Goal: Task Accomplishment & Management: Use online tool/utility

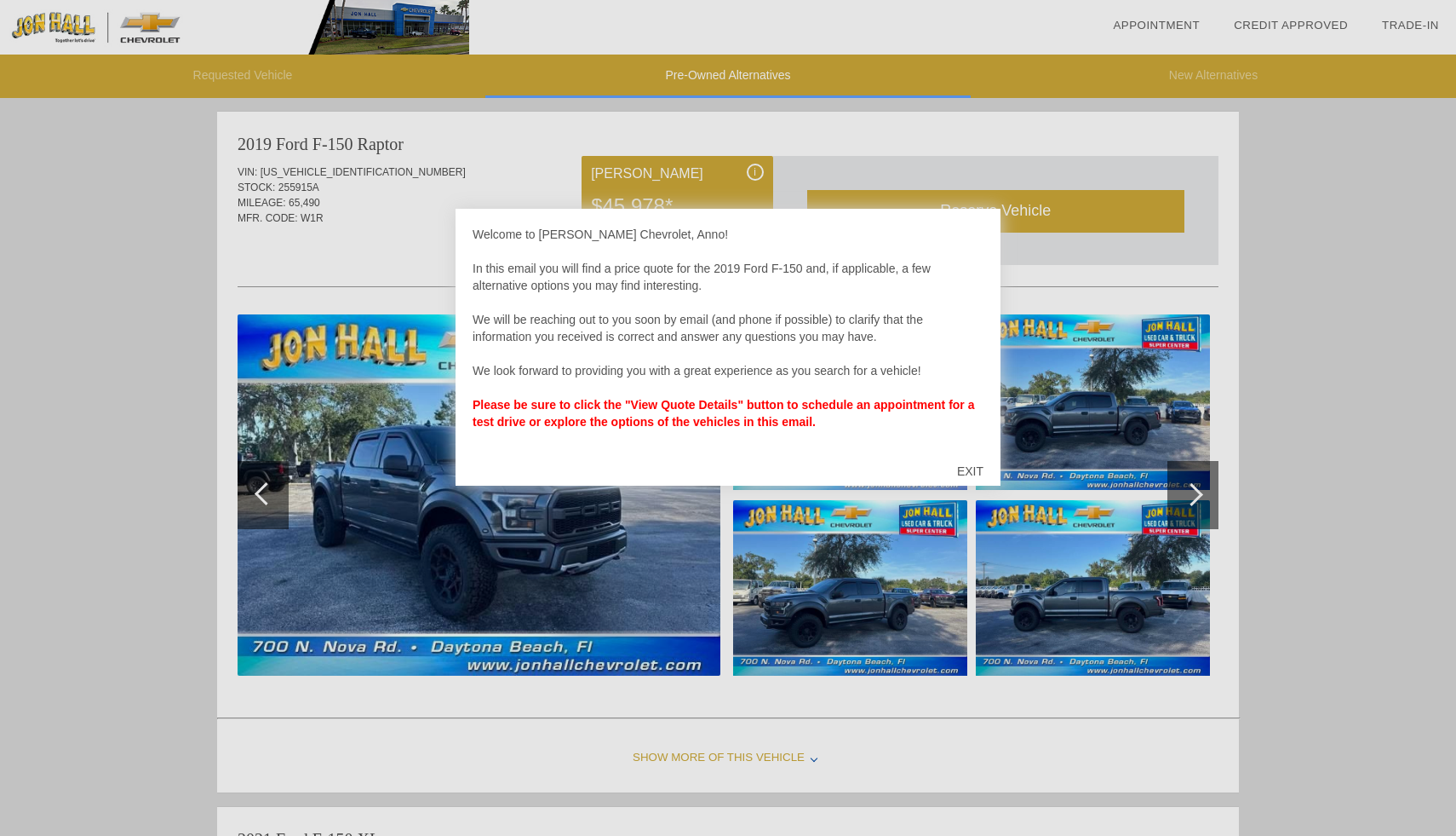
click at [964, 475] on div "EXIT" at bounding box center [970, 472] width 60 height 51
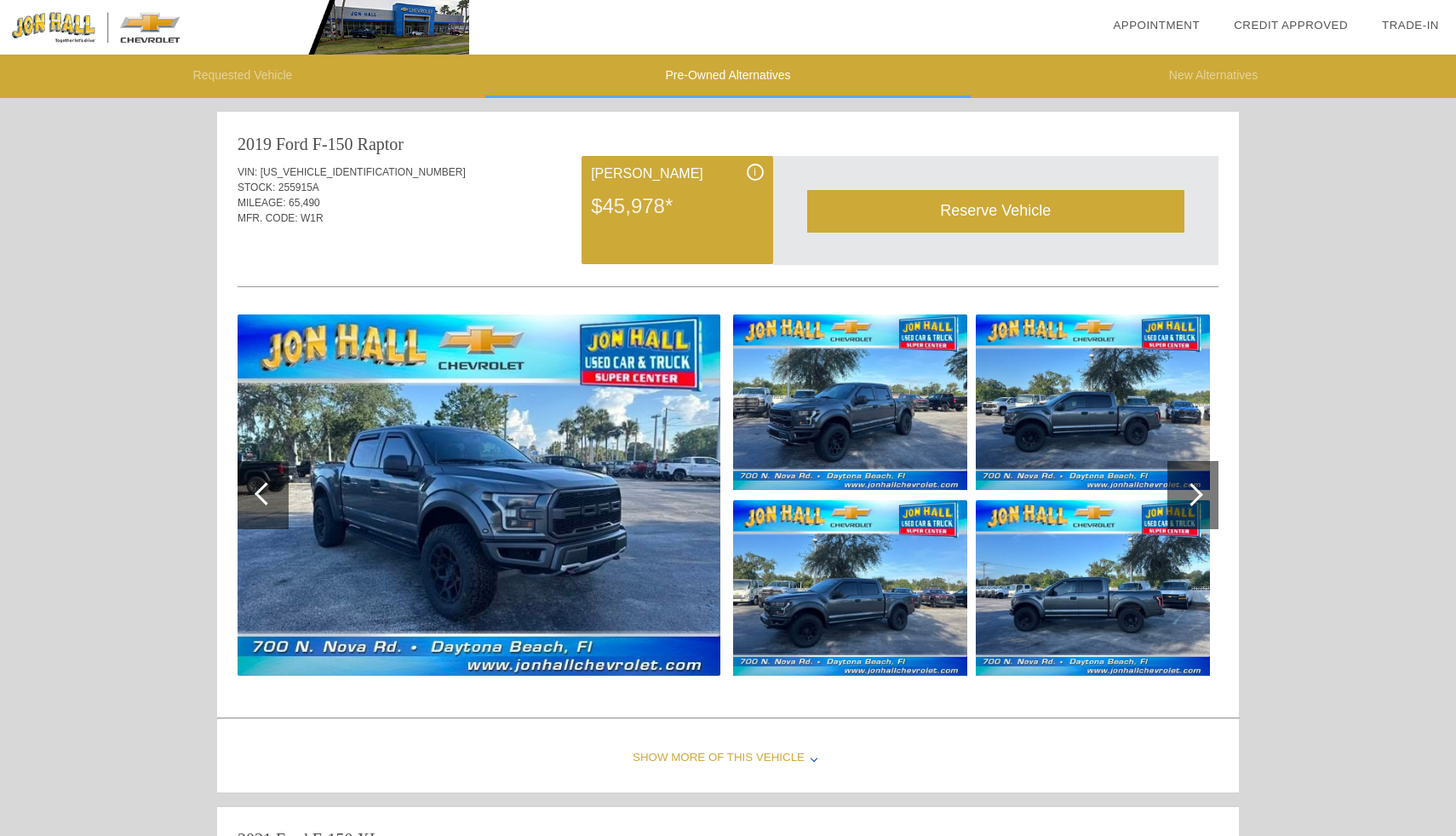
click at [1037, 598] on img at bounding box center [1093, 588] width 234 height 176
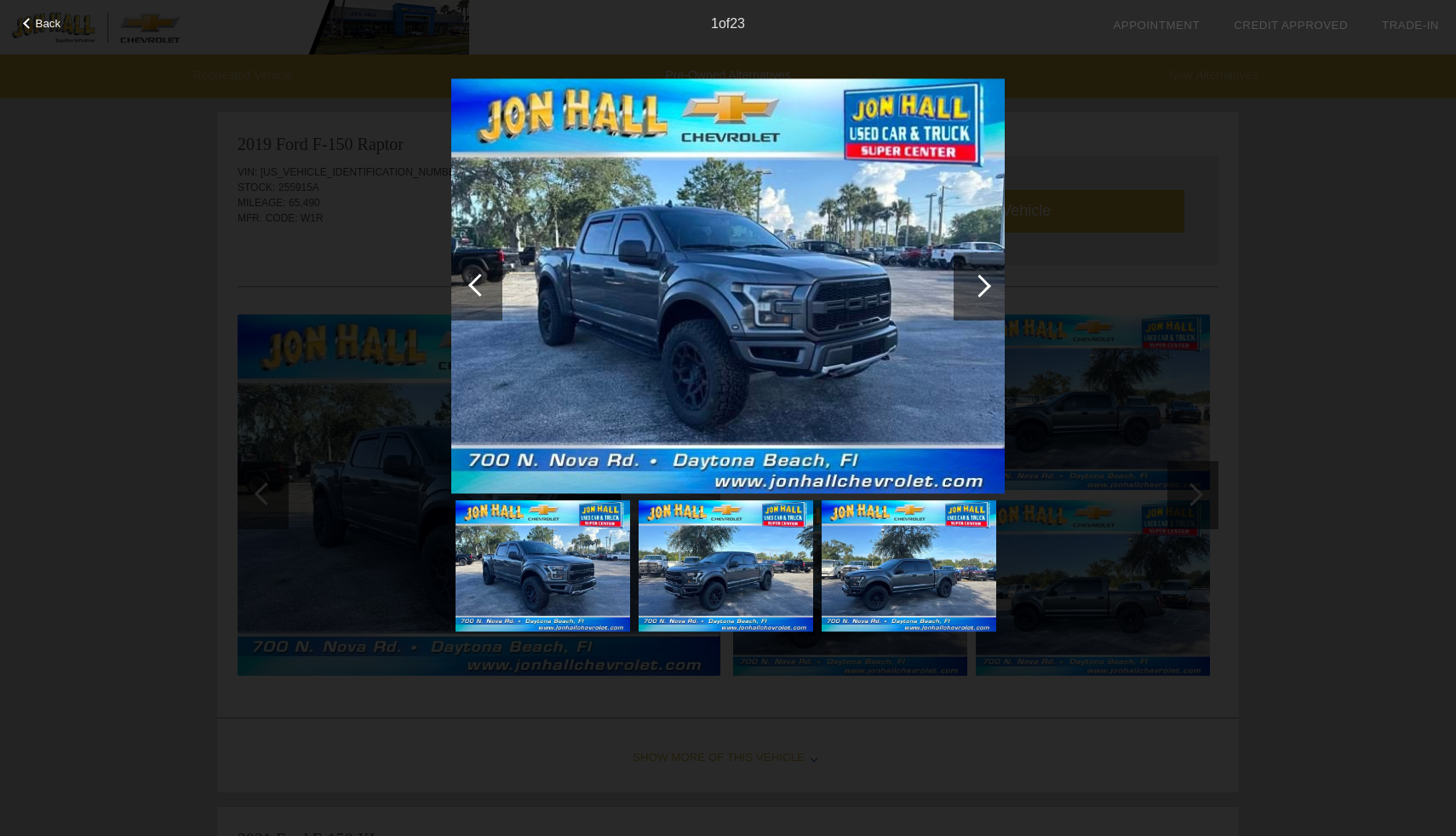
click at [990, 284] on div at bounding box center [979, 286] width 51 height 68
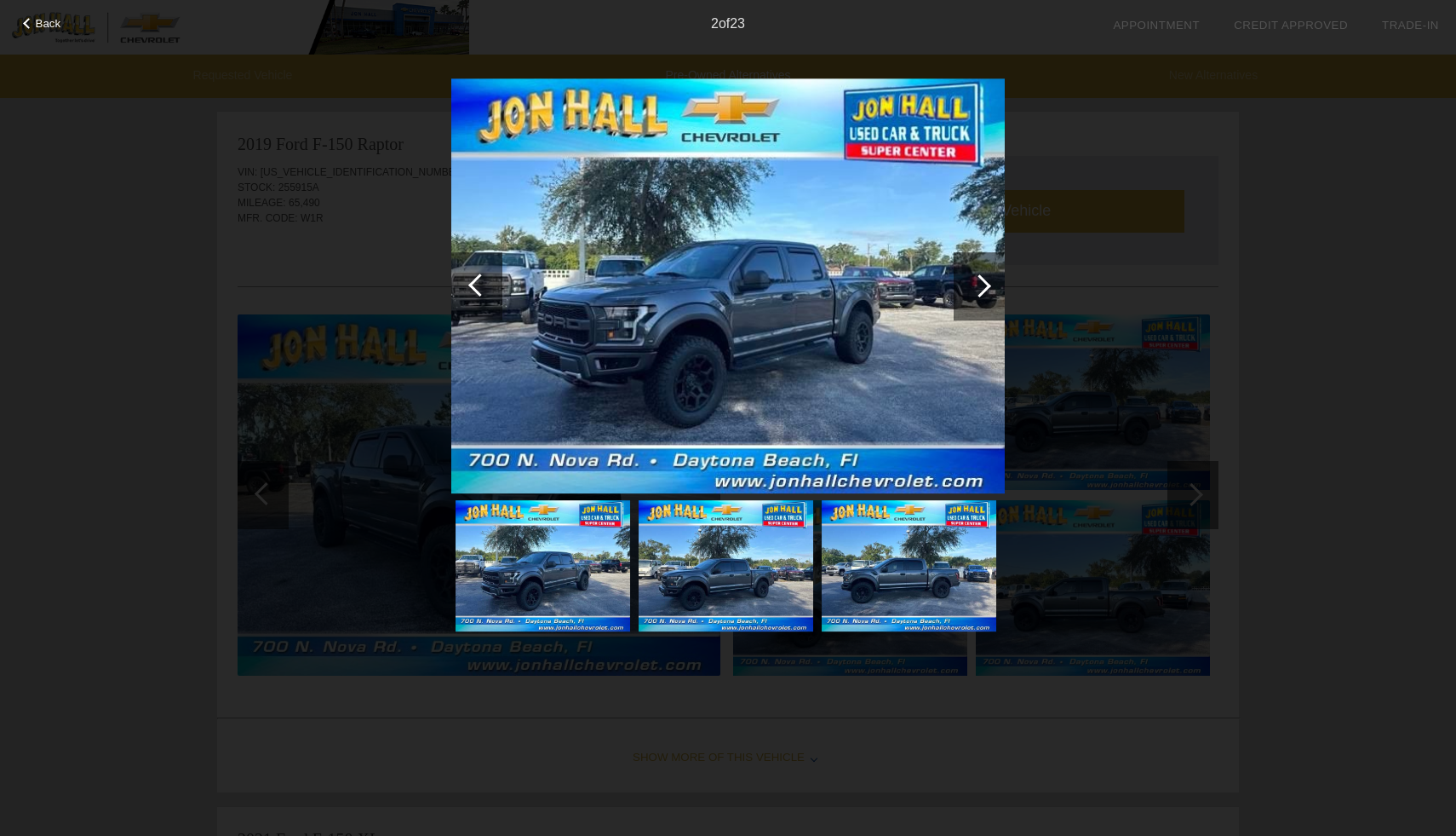
click at [990, 284] on div at bounding box center [979, 286] width 51 height 68
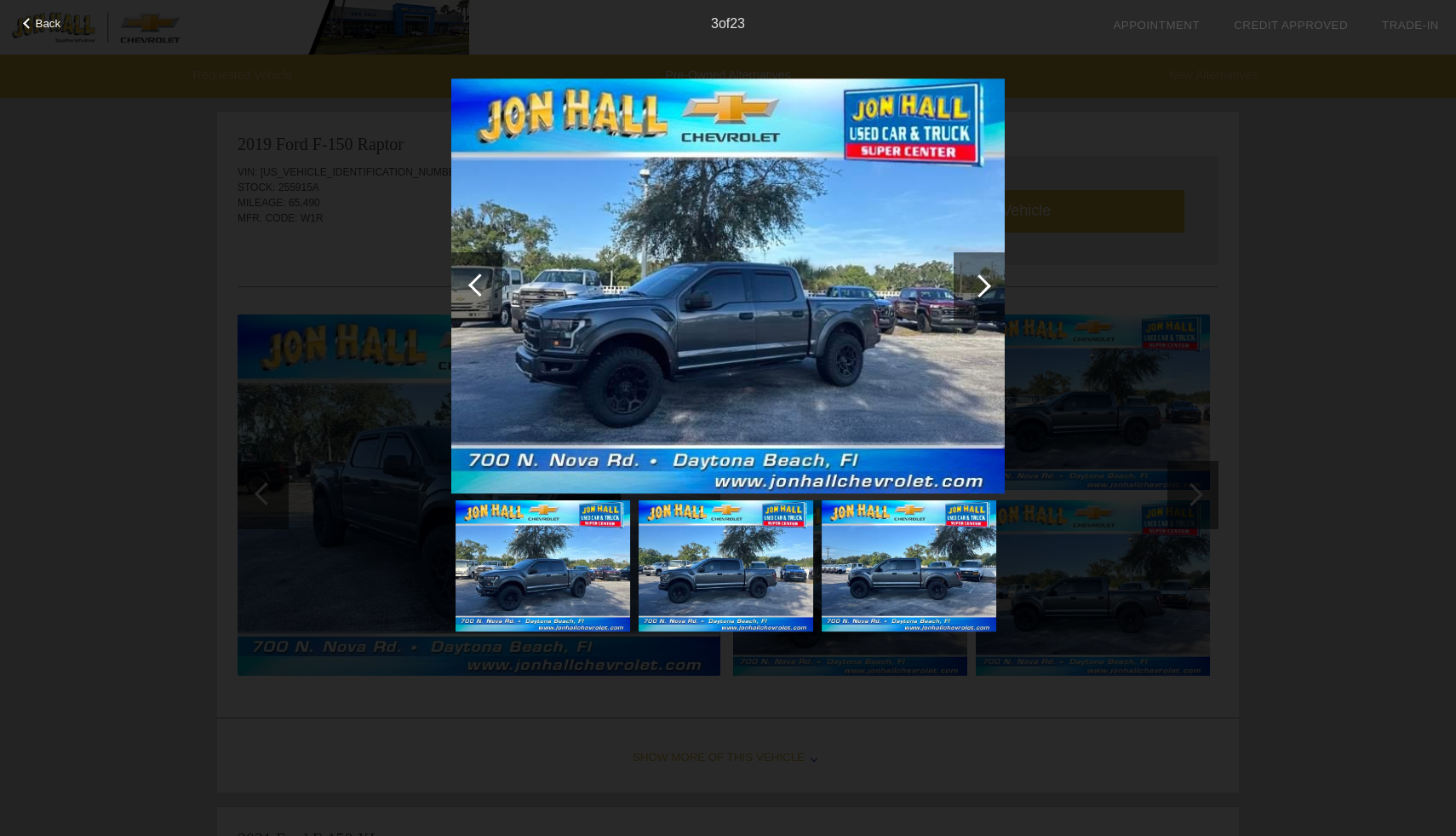
click at [990, 284] on div at bounding box center [979, 286] width 51 height 68
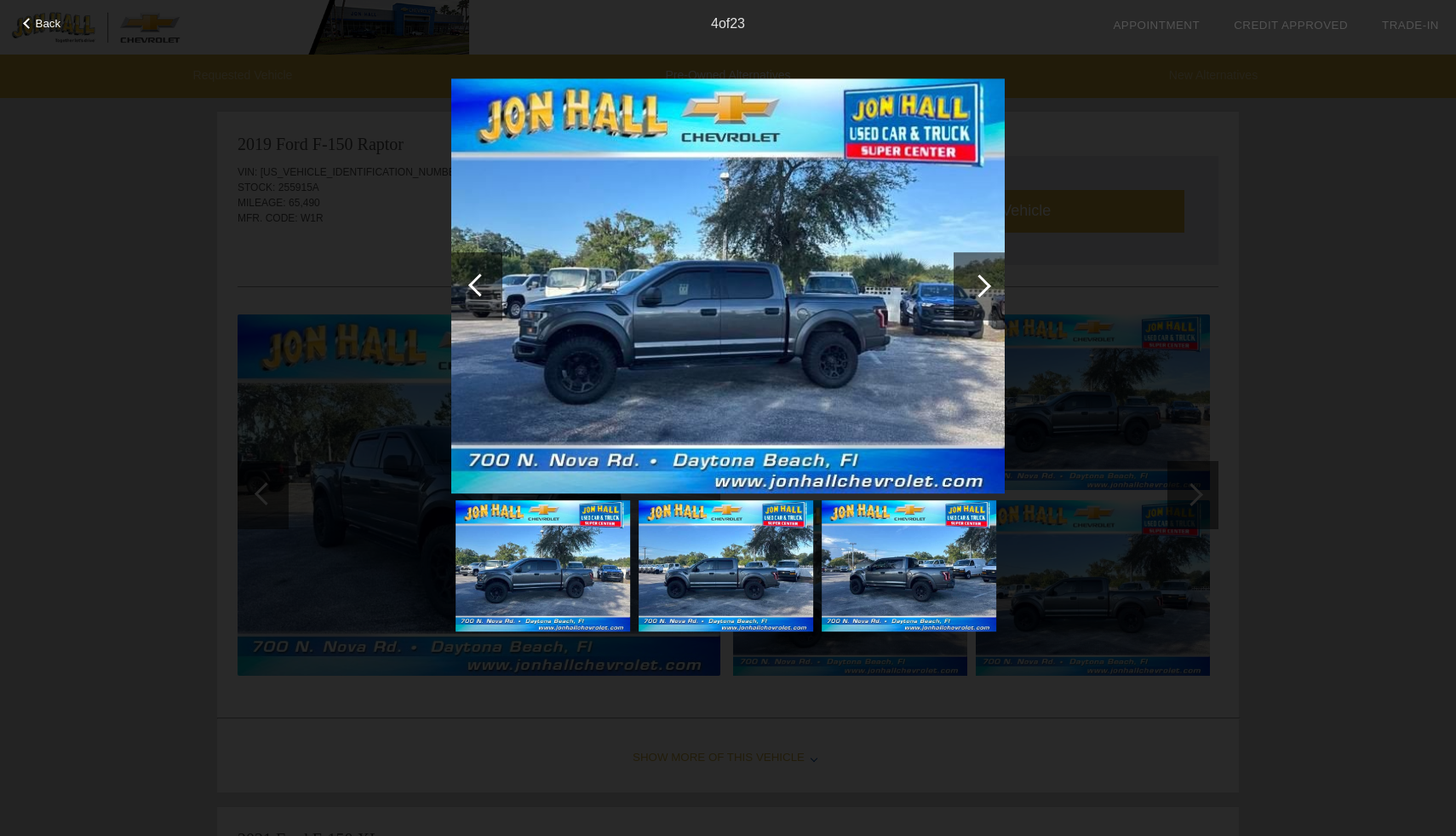
click at [990, 284] on div at bounding box center [979, 286] width 51 height 68
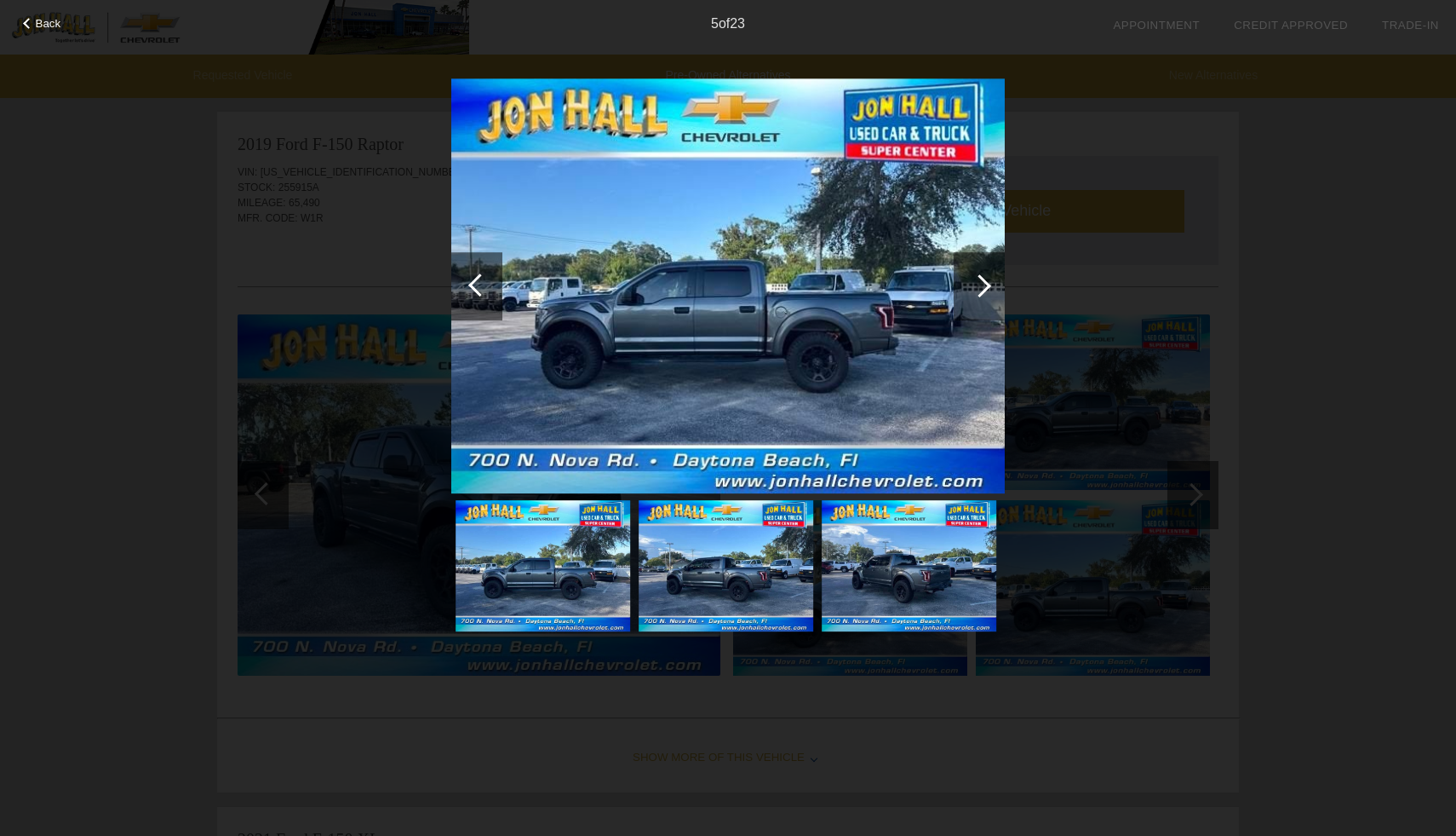
click at [990, 284] on div at bounding box center [979, 286] width 51 height 68
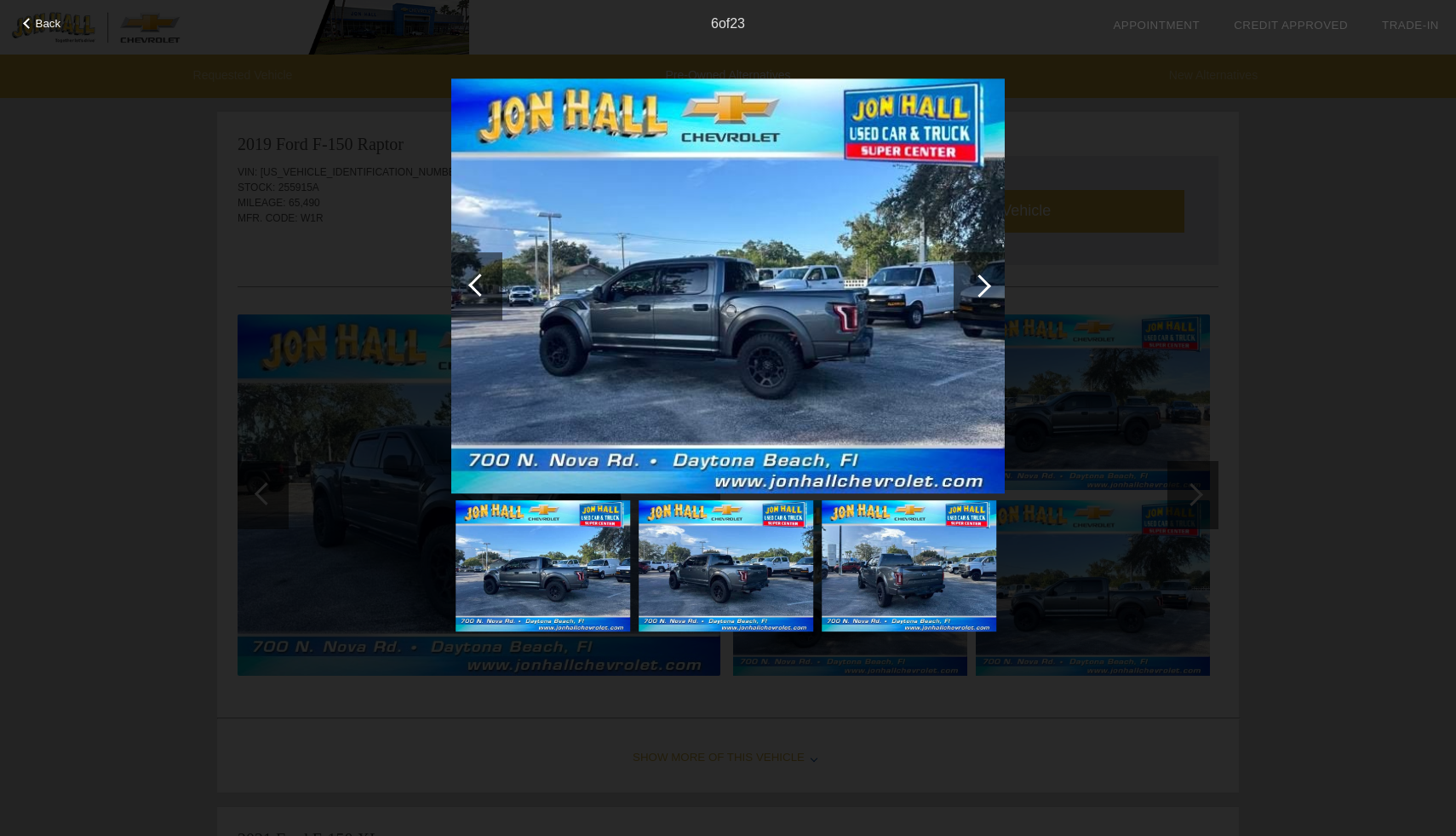
click at [990, 284] on div at bounding box center [979, 286] width 51 height 68
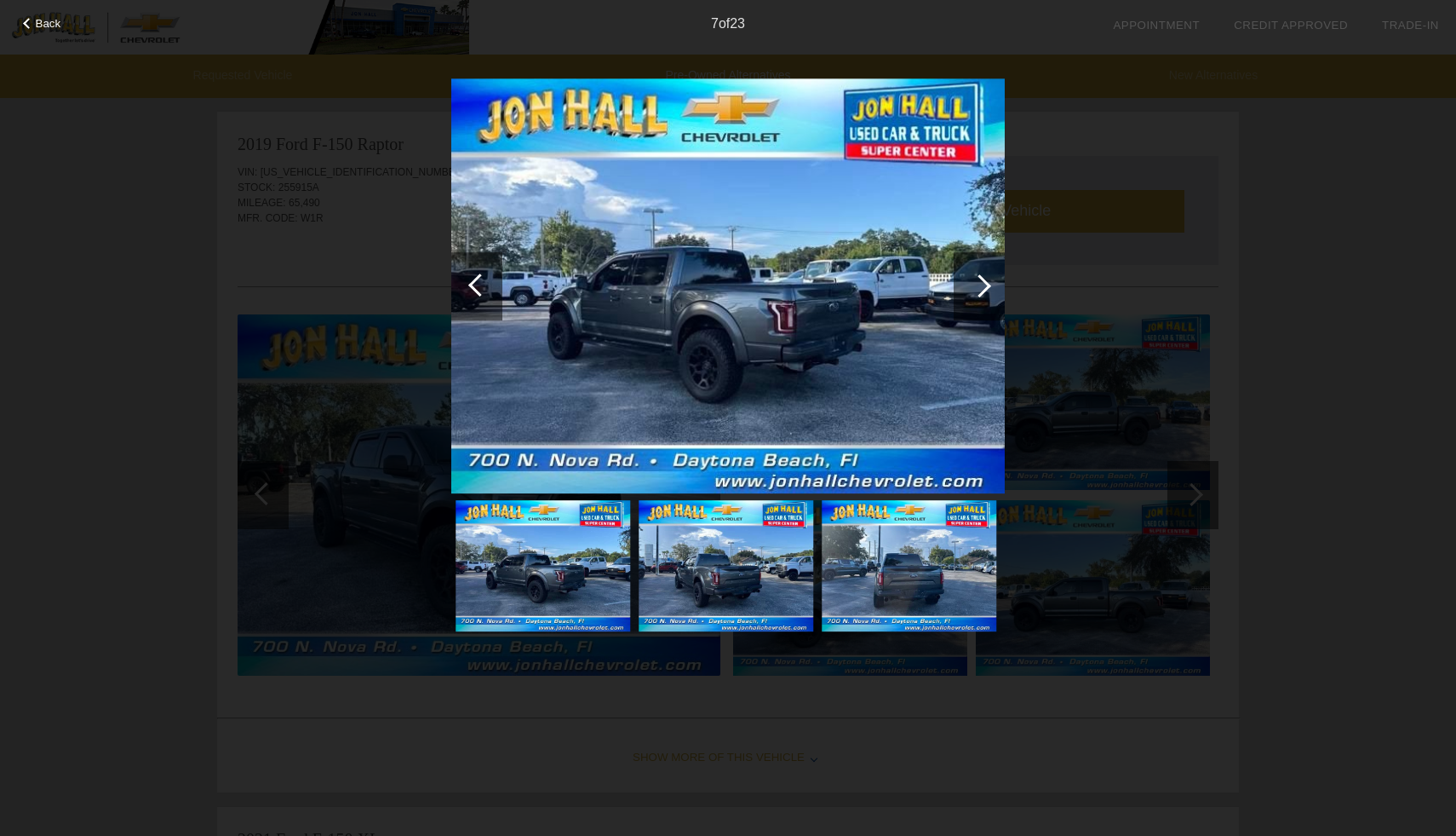
click at [990, 284] on div at bounding box center [979, 286] width 51 height 68
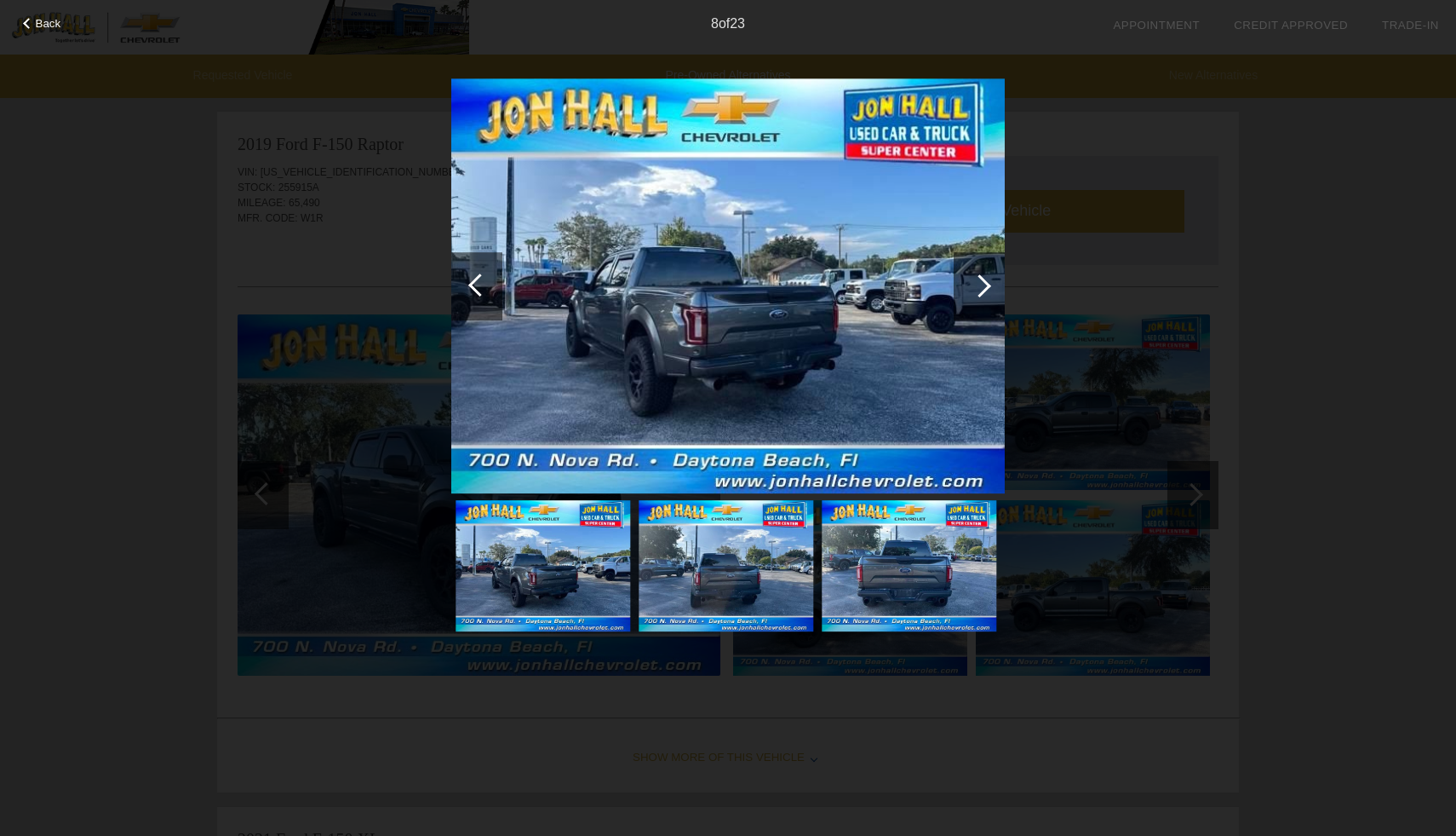
click at [990, 284] on div at bounding box center [979, 286] width 51 height 68
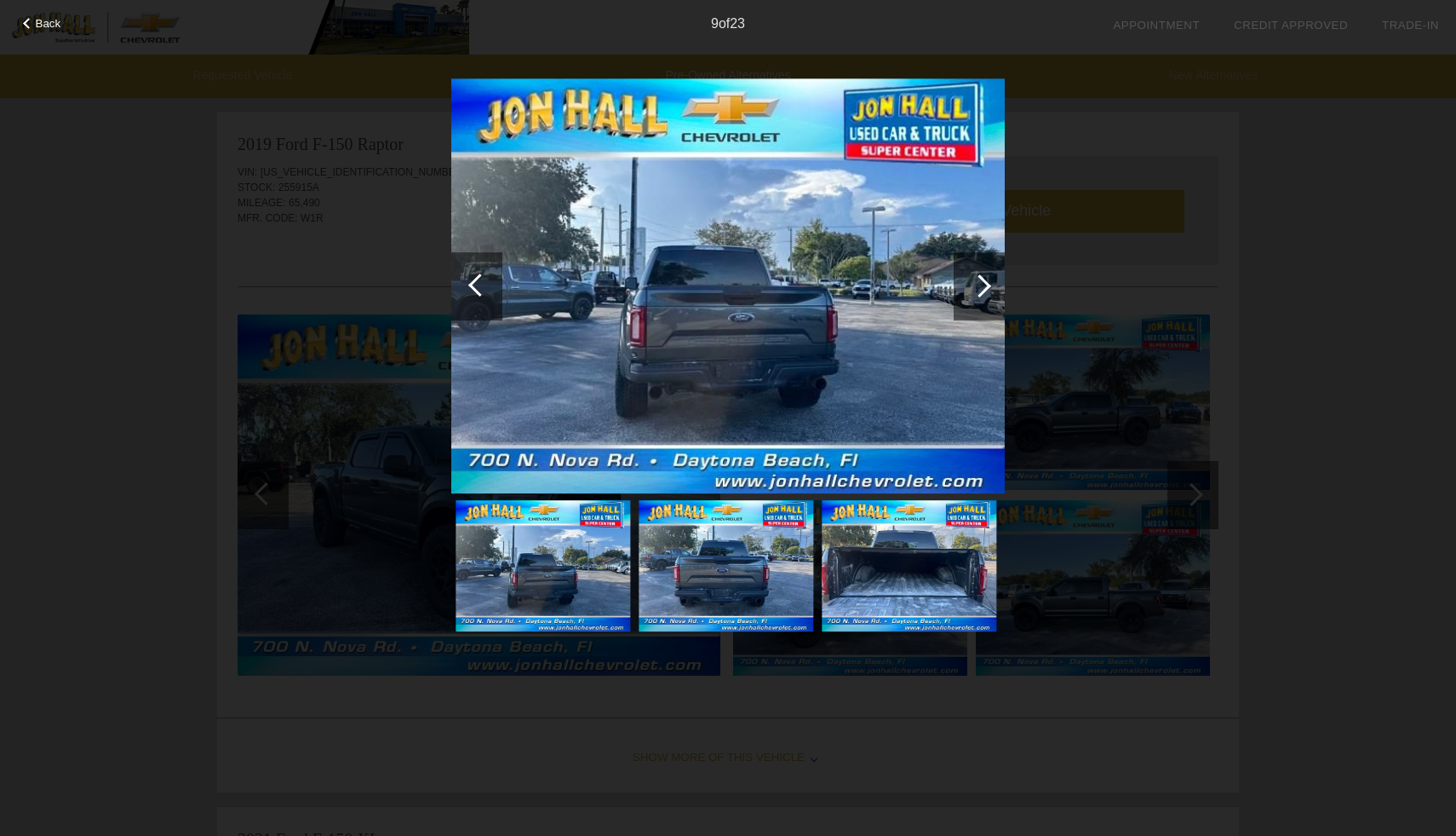
click at [990, 284] on div at bounding box center [979, 286] width 51 height 68
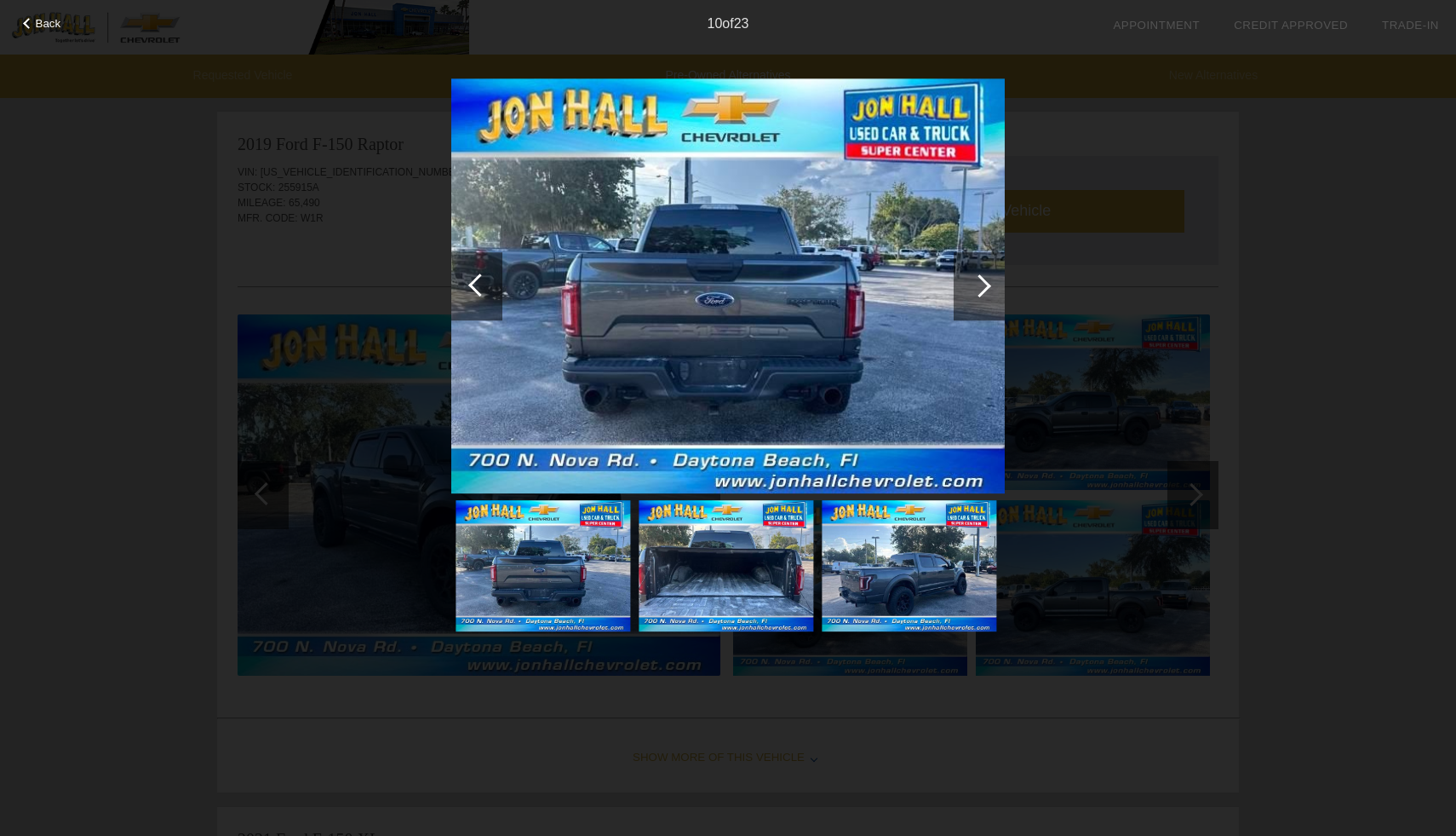
click at [990, 284] on div at bounding box center [979, 286] width 51 height 68
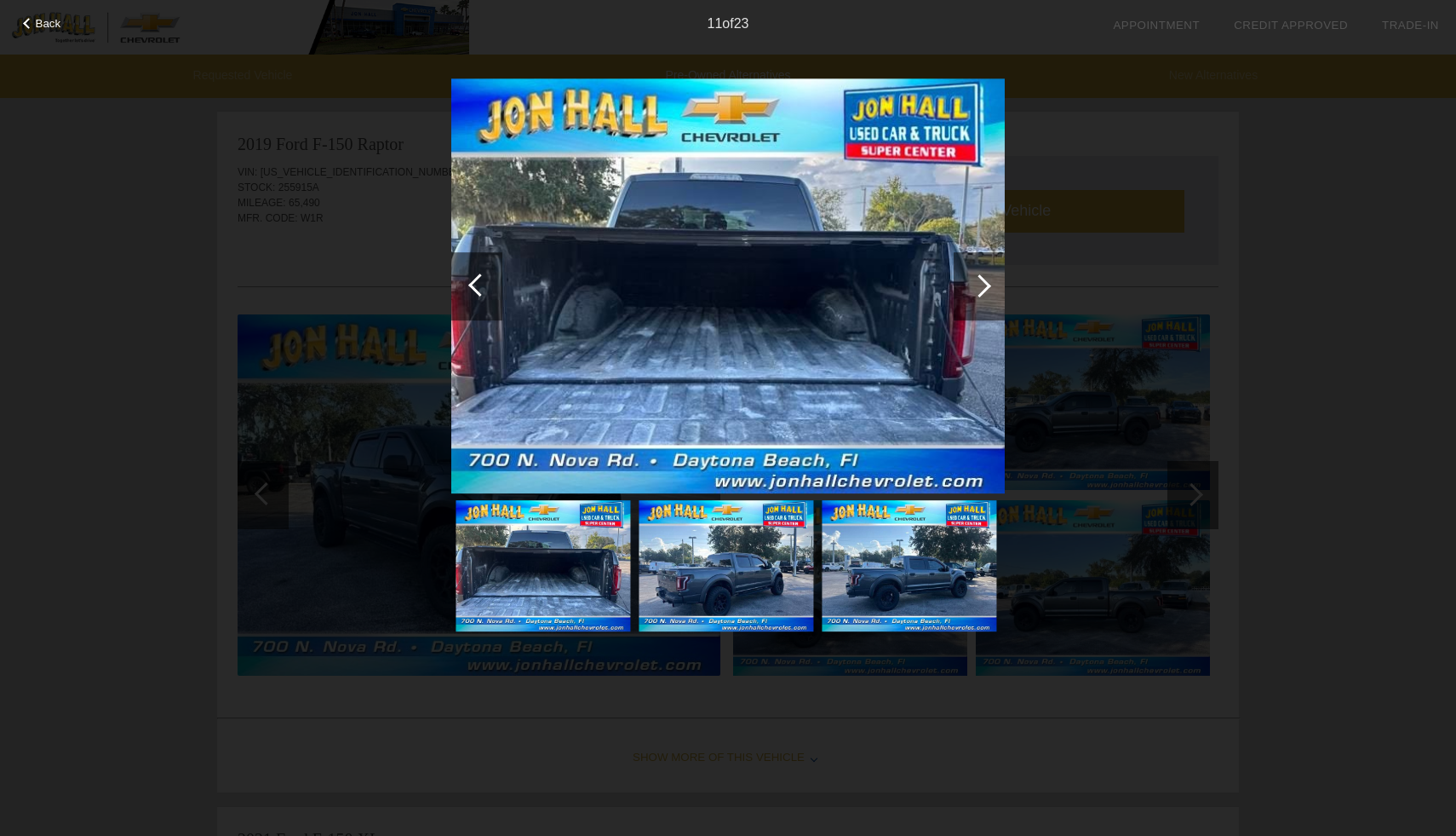
click at [990, 284] on div at bounding box center [979, 286] width 51 height 68
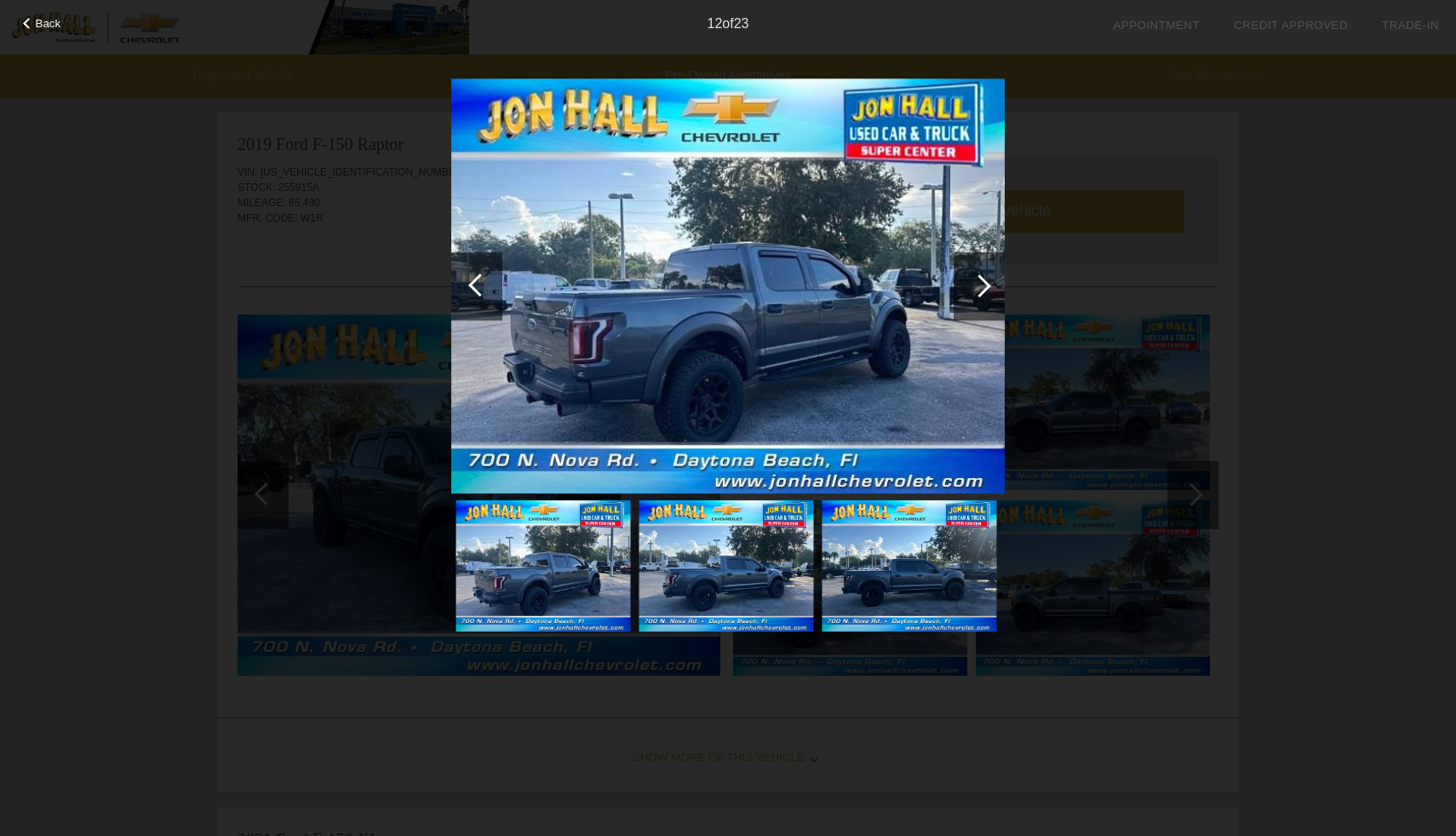
click at [990, 284] on div at bounding box center [979, 286] width 51 height 68
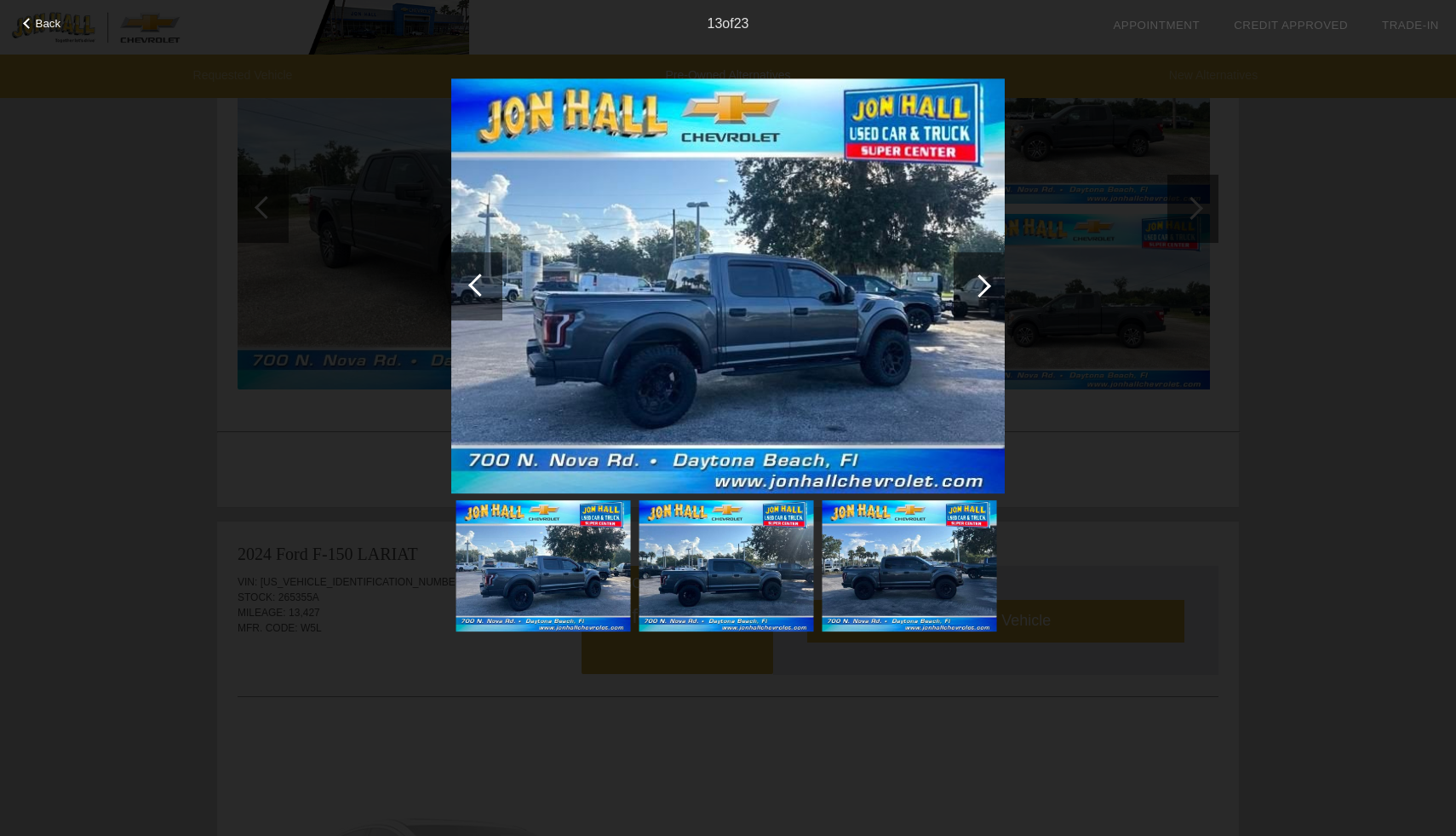
scroll to position [1024, 0]
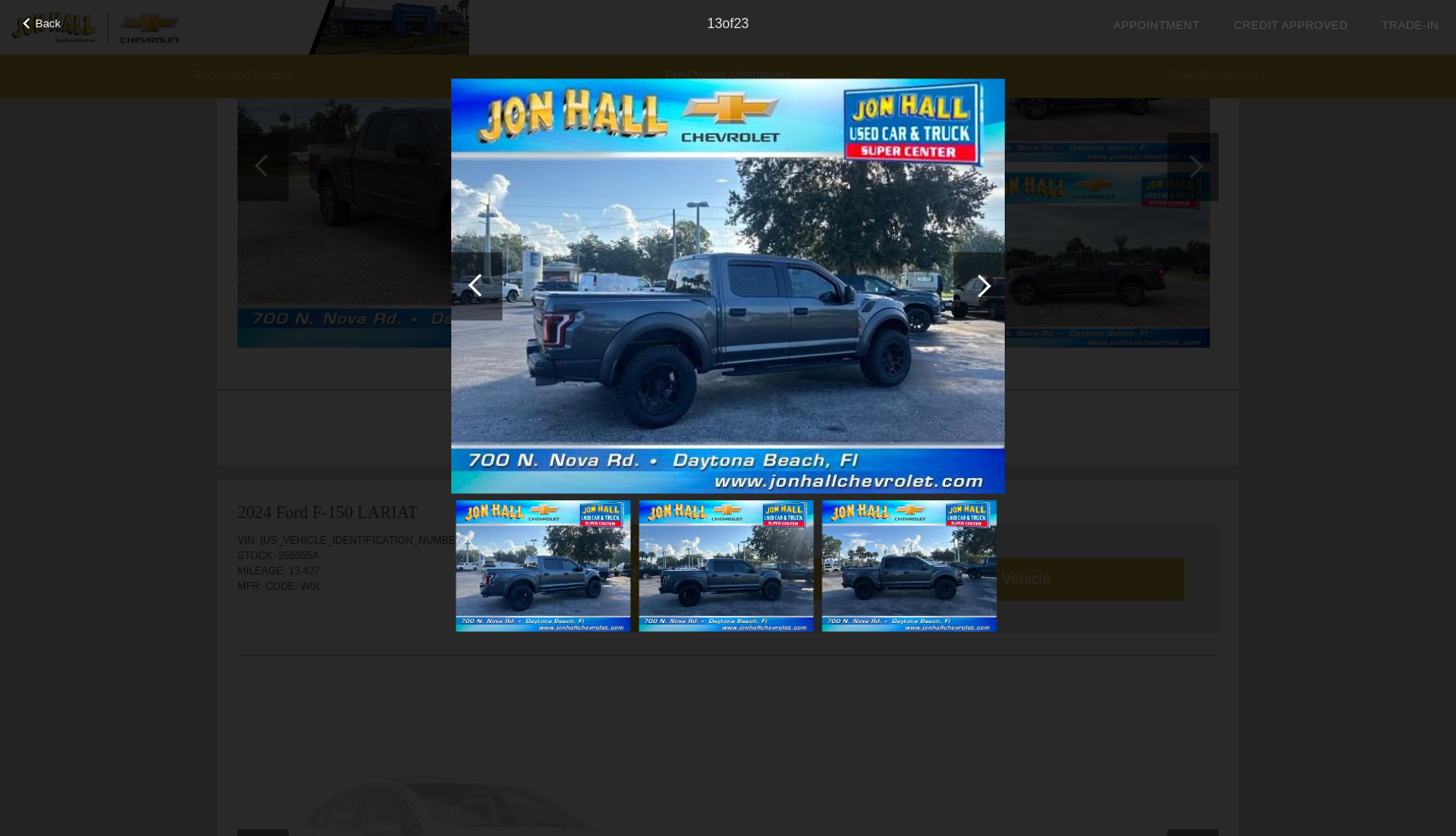
click at [23, 24] on div "Back" at bounding box center [42, 21] width 85 height 8
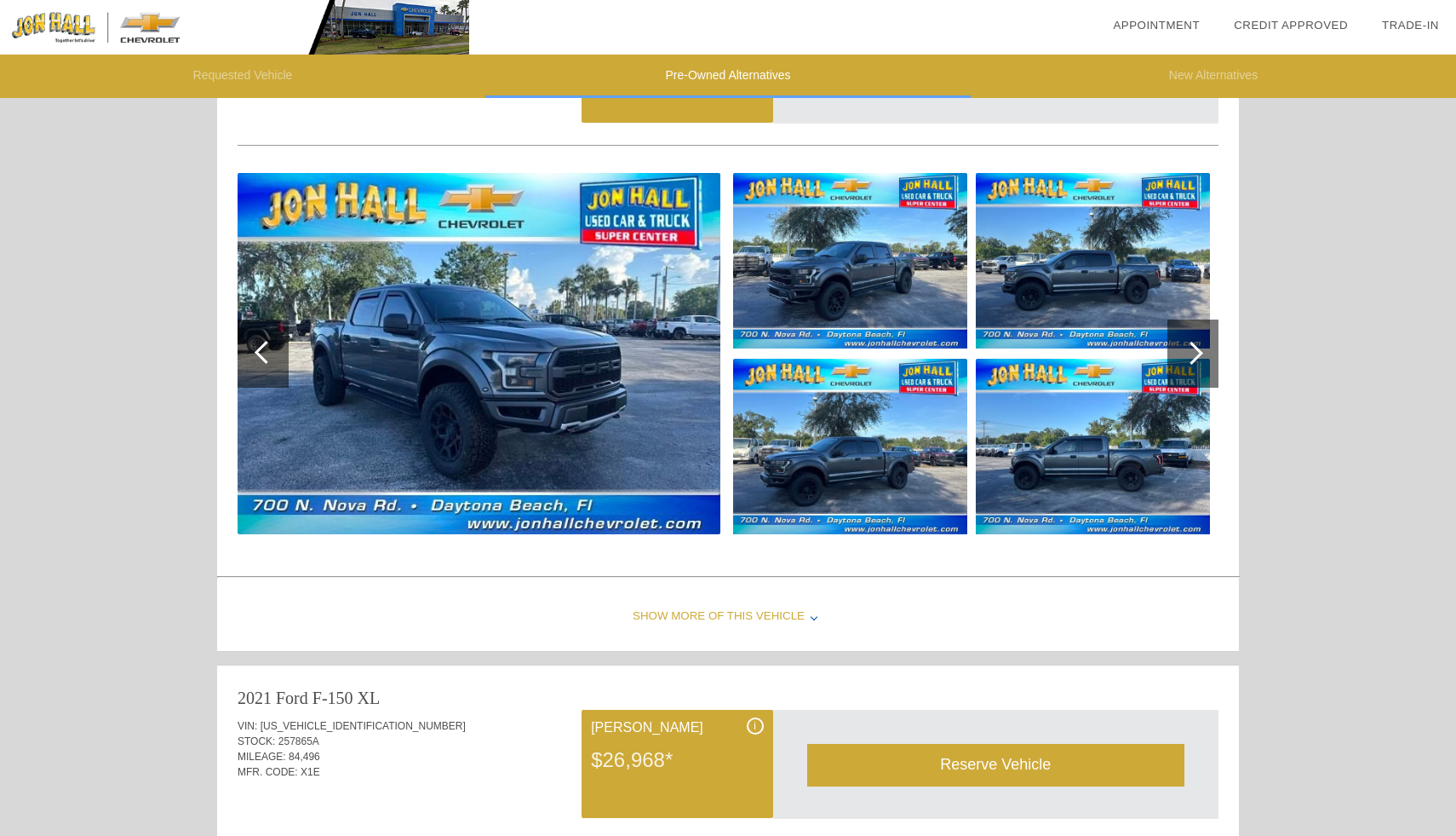
scroll to position [0, 0]
